Goal: Transaction & Acquisition: Purchase product/service

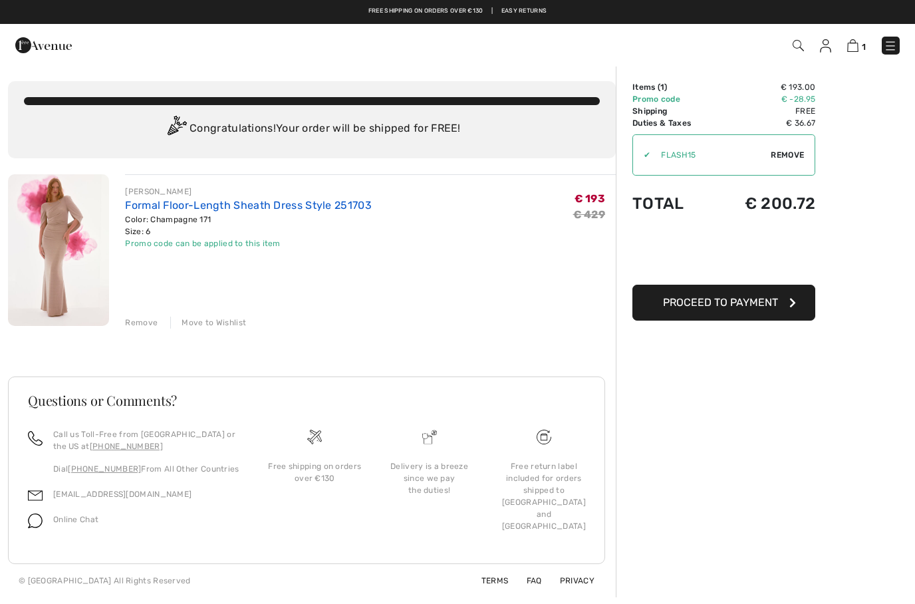
click at [212, 202] on link "Formal Floor-Length Sheath Dress Style 251703" at bounding box center [248, 205] width 247 height 13
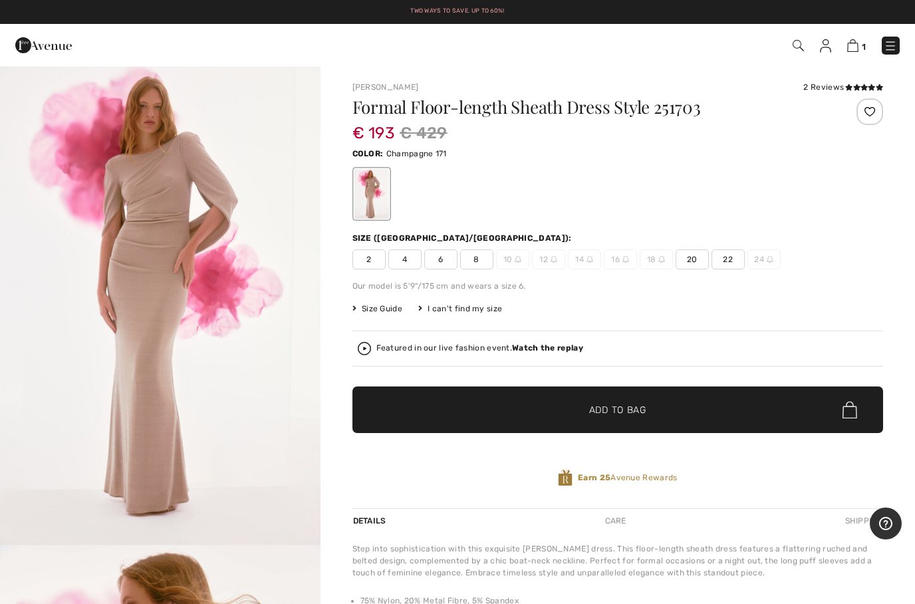
click at [443, 268] on span "6" at bounding box center [440, 259] width 33 height 20
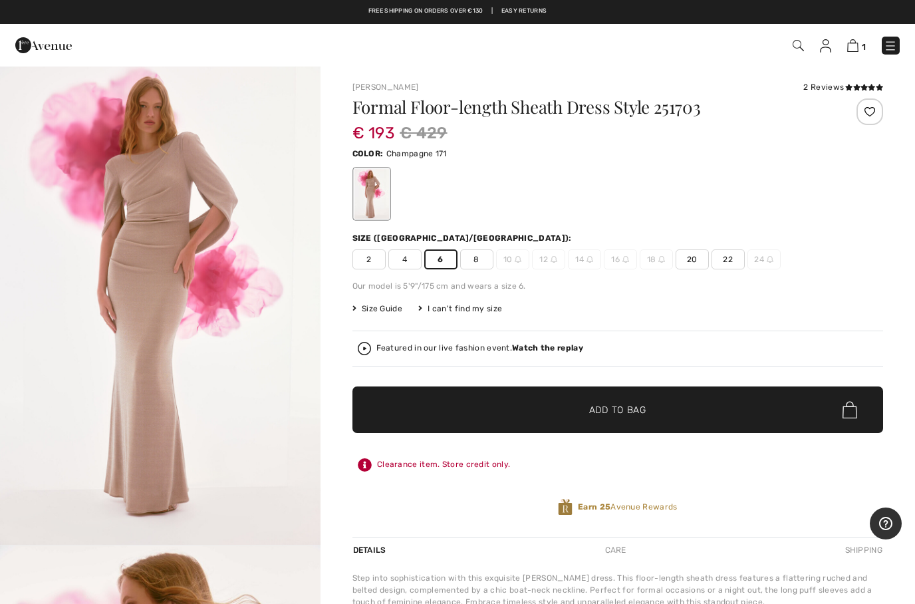
click at [569, 416] on span "✔ Added to Bag" at bounding box center [598, 410] width 81 height 14
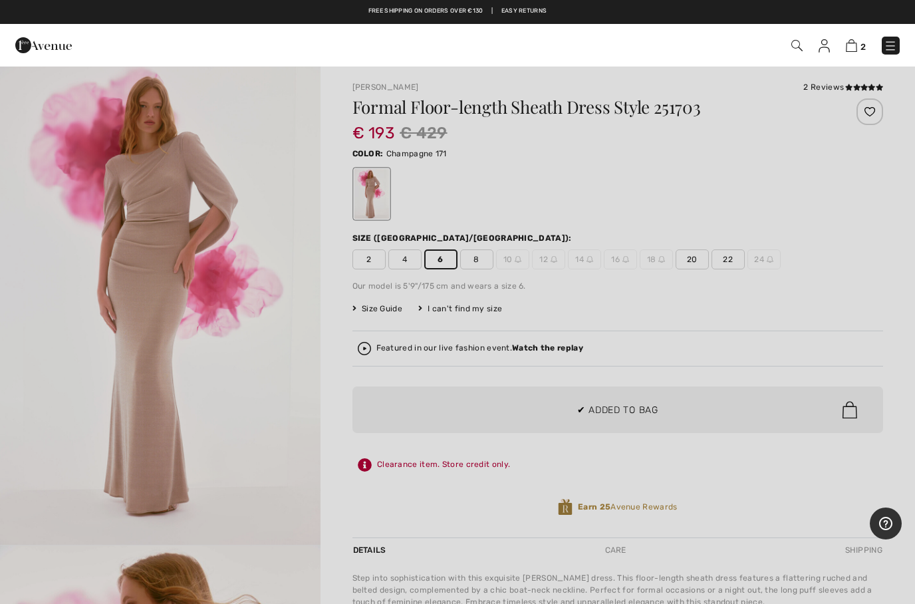
click at [873, 290] on div at bounding box center [457, 302] width 915 height 604
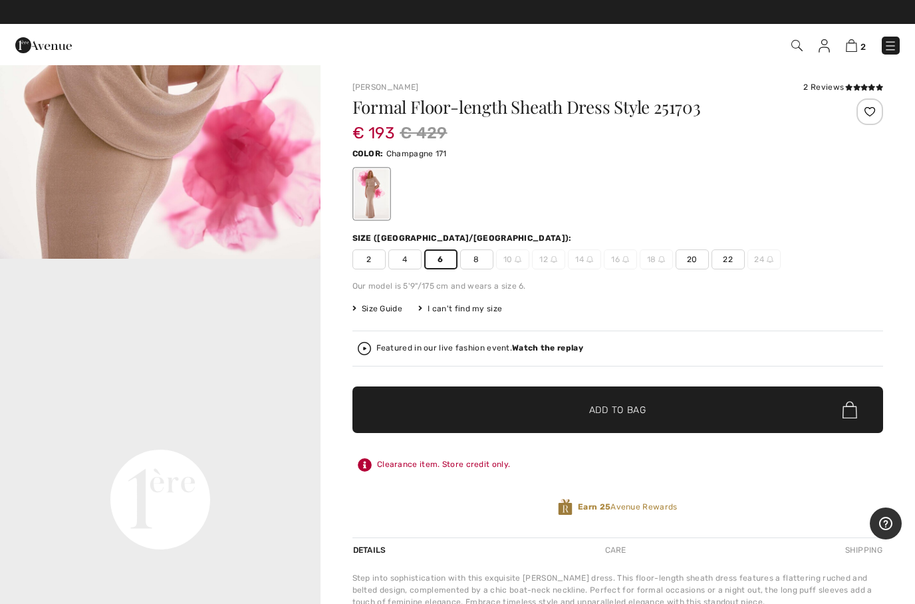
scroll to position [766, 0]
click at [366, 339] on div "Featured in our live fashion event. Watch the replay" at bounding box center [618, 349] width 531 height 36
click at [367, 353] on img at bounding box center [364, 348] width 13 height 13
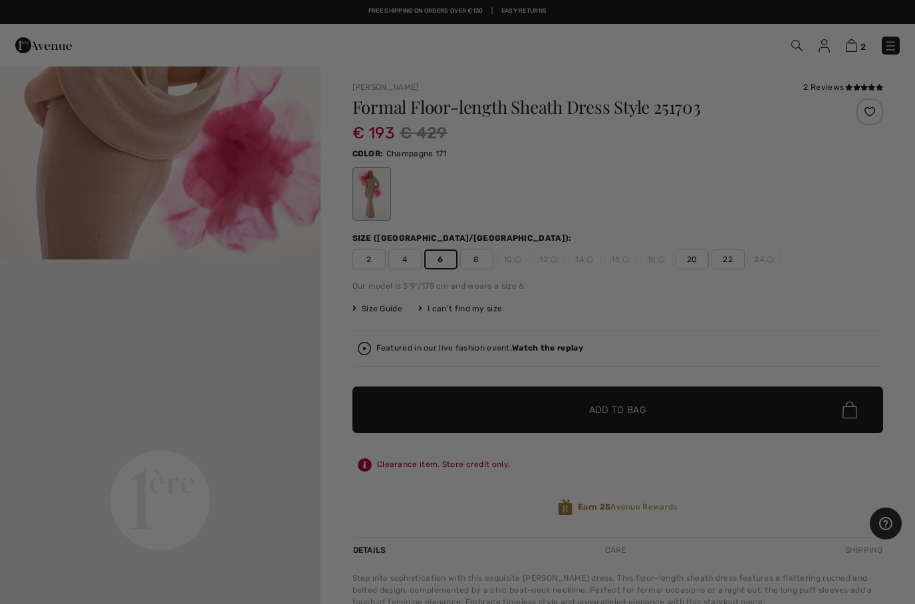
scroll to position [0, 0]
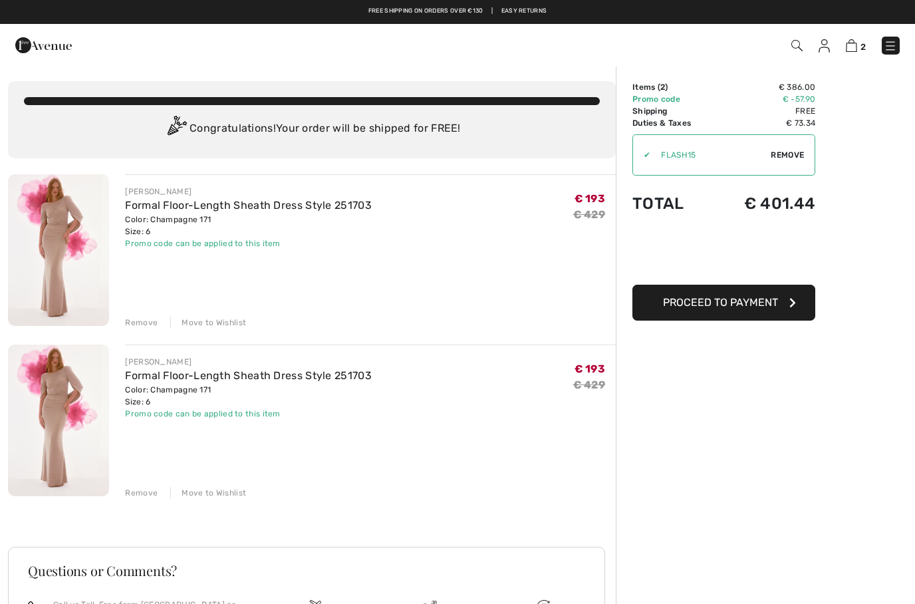
click at [146, 490] on div "Remove" at bounding box center [141, 493] width 33 height 12
